Goal: Go to known website: Access a specific website the user already knows

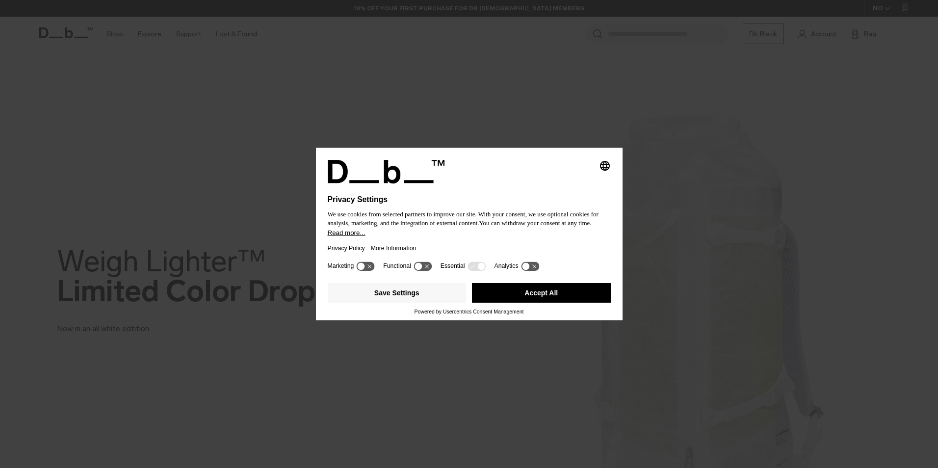
click at [569, 287] on button "Accept All" at bounding box center [541, 293] width 139 height 20
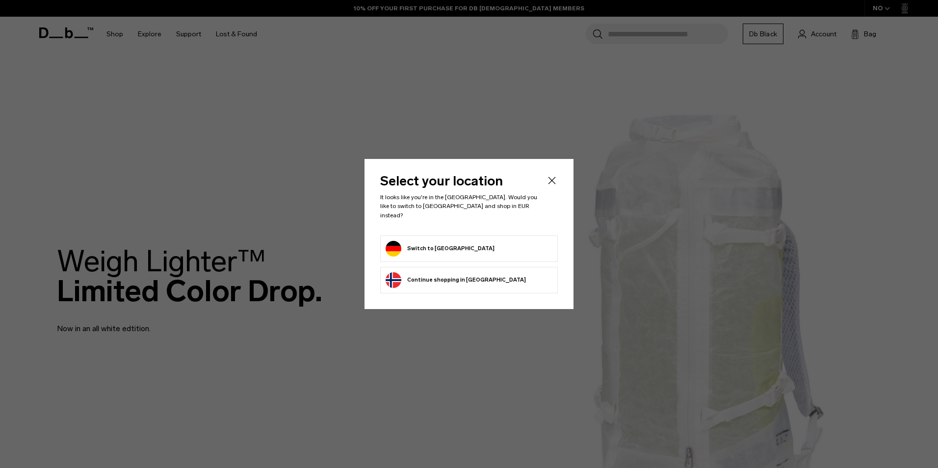
click at [480, 248] on form "Switch to Germany" at bounding box center [468, 249] width 167 height 16
click at [427, 250] on button "Switch to Germany" at bounding box center [439, 249] width 109 height 16
